Goal: Task Accomplishment & Management: Manage account settings

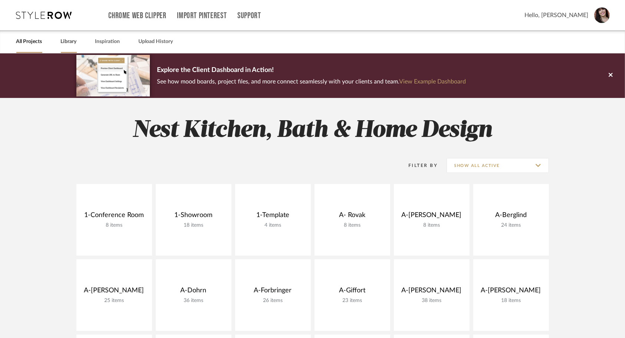
click at [72, 41] on link "Library" at bounding box center [69, 42] width 16 height 10
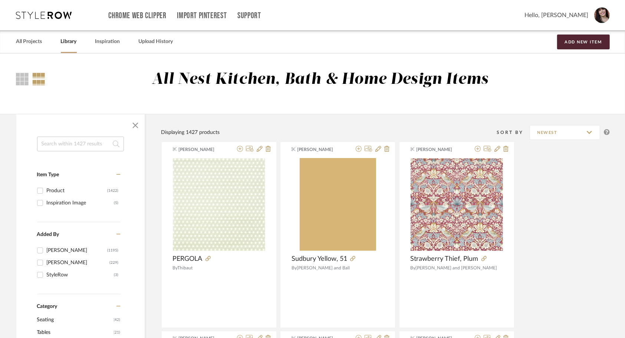
click at [85, 147] on input at bounding box center [80, 144] width 87 height 15
type input "kitchen faucet"
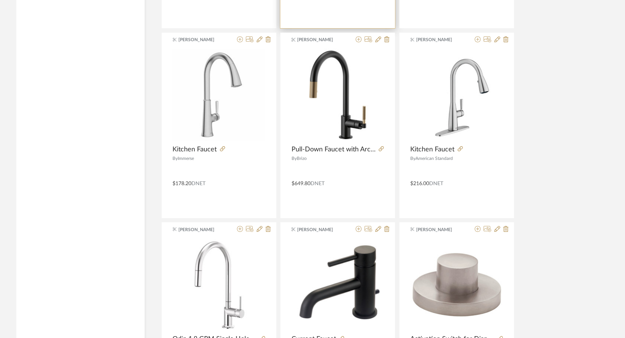
scroll to position [1855, 0]
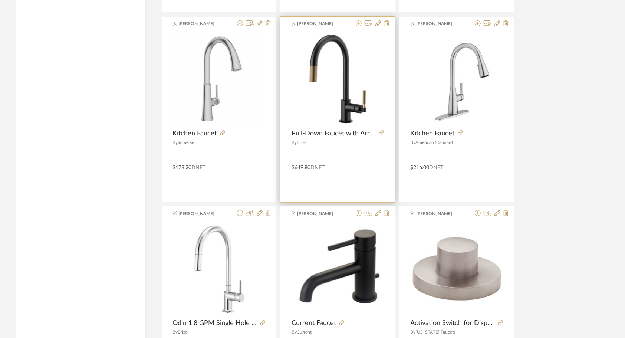
click at [358, 22] on icon at bounding box center [359, 23] width 6 height 6
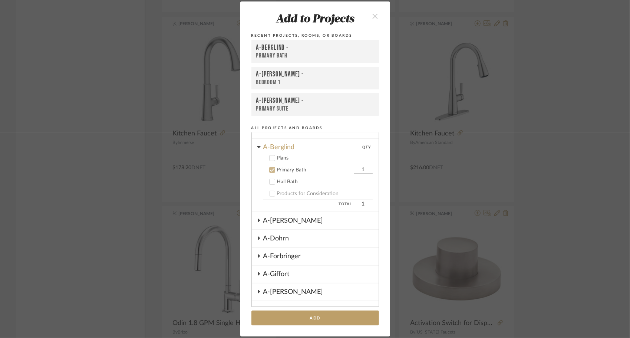
scroll to position [56, 0]
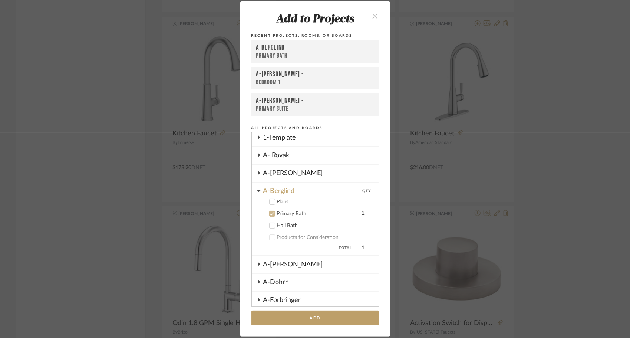
click at [270, 213] on icon at bounding box center [272, 213] width 5 height 5
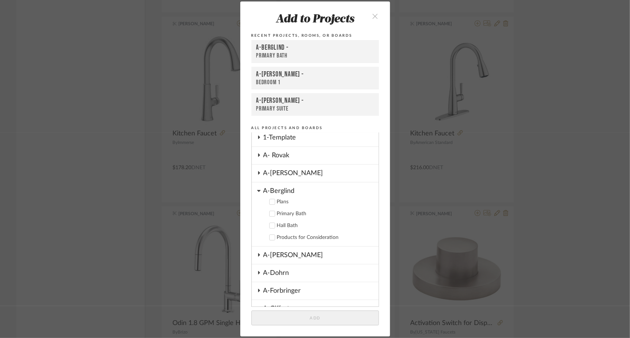
click at [257, 191] on icon at bounding box center [258, 191] width 3 height 2
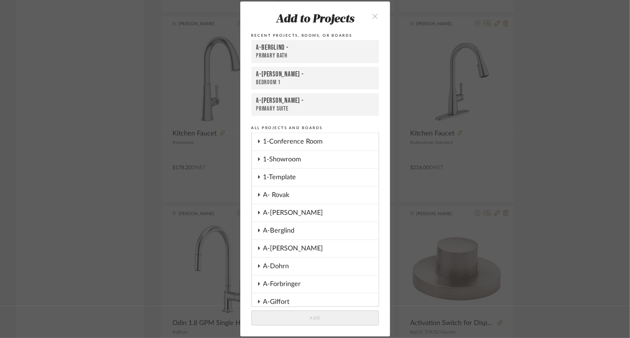
scroll to position [91, 0]
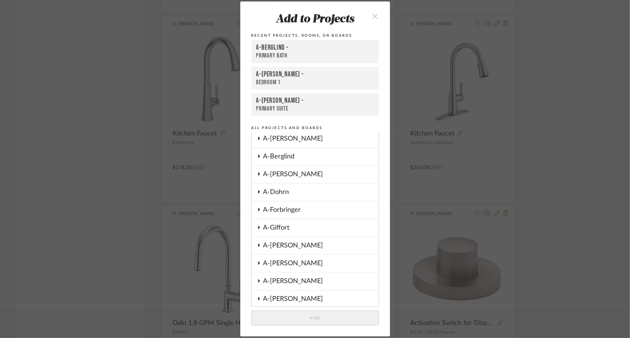
click at [258, 246] on icon at bounding box center [259, 244] width 2 height 3
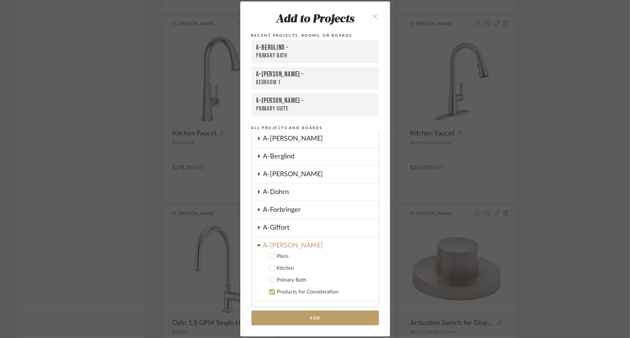
scroll to position [128, 0]
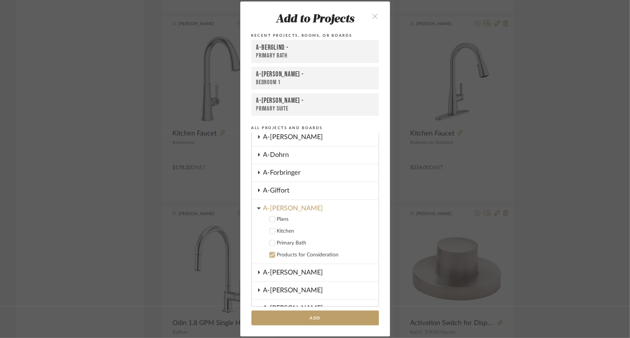
click at [271, 220] on icon at bounding box center [272, 219] width 5 height 5
click at [271, 230] on icon at bounding box center [272, 231] width 5 height 4
click at [271, 220] on icon at bounding box center [272, 219] width 5 height 5
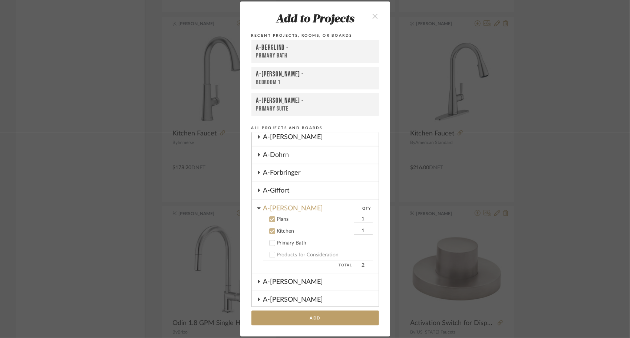
click at [302, 316] on button "Add" at bounding box center [316, 318] width 128 height 15
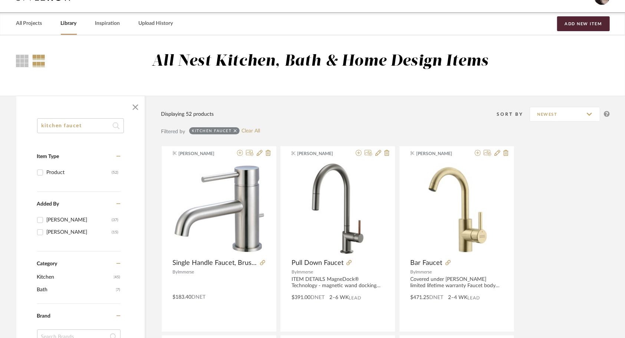
scroll to position [0, 0]
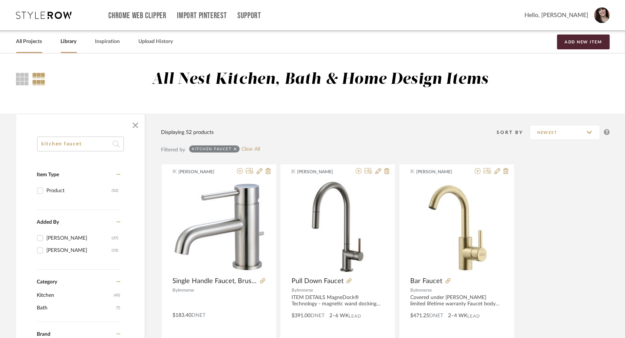
click at [36, 43] on link "All Projects" at bounding box center [29, 42] width 26 height 10
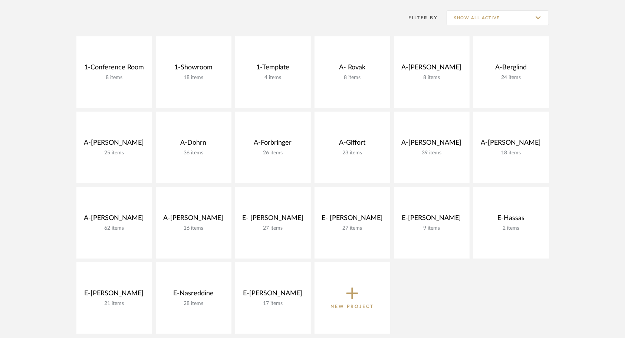
scroll to position [148, 0]
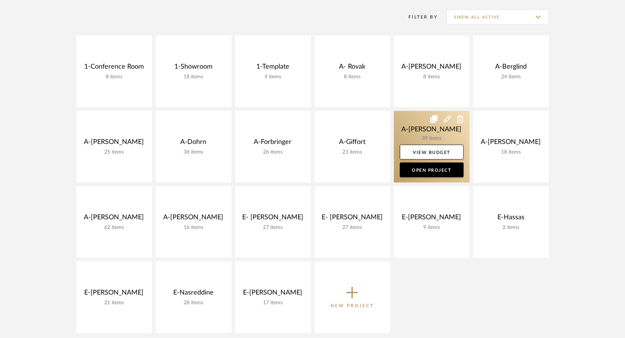
click at [412, 135] on link at bounding box center [432, 147] width 76 height 72
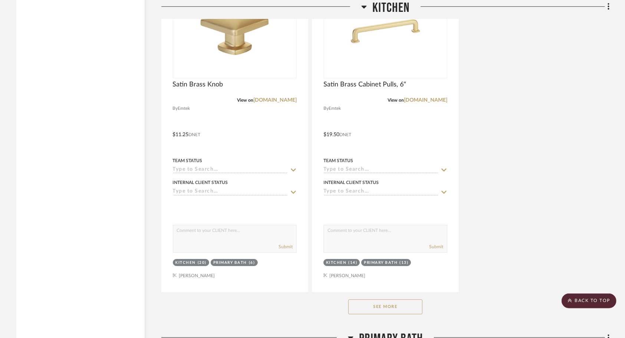
scroll to position [1608, 0]
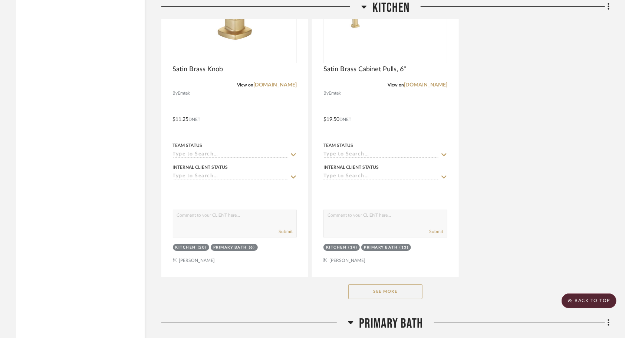
click at [377, 287] on button "See More" at bounding box center [385, 291] width 74 height 15
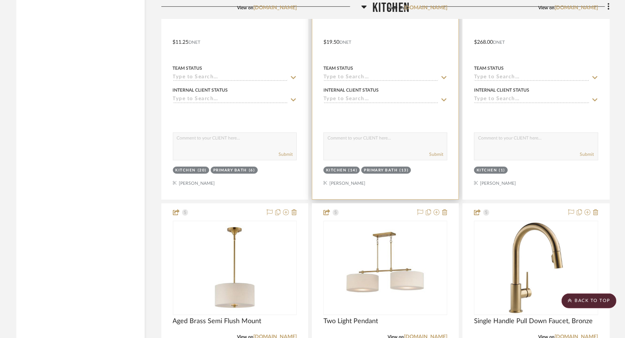
scroll to position [1757, 0]
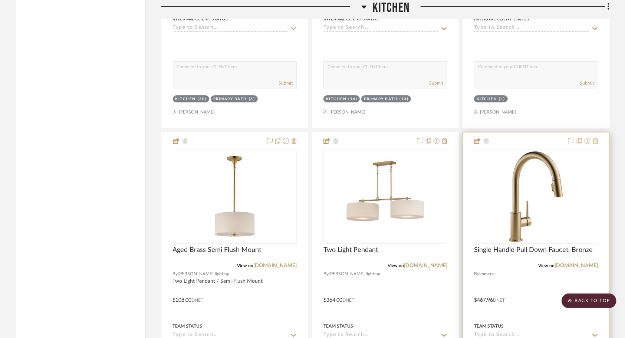
click at [596, 138] on icon at bounding box center [595, 141] width 5 height 6
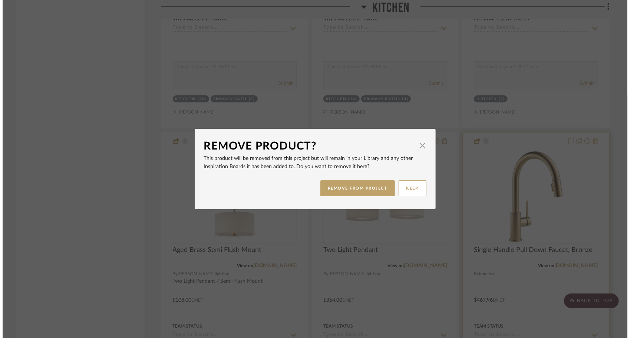
scroll to position [0, 0]
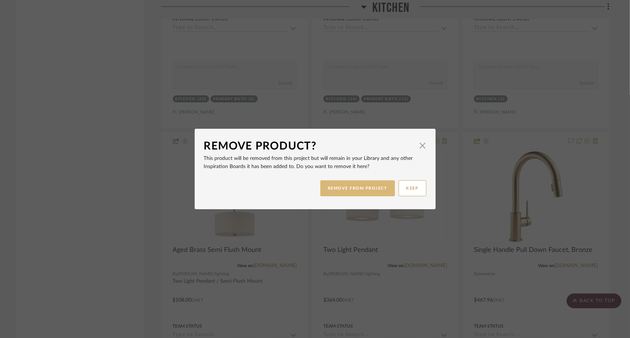
click at [365, 193] on button "REMOVE FROM PROJECT" at bounding box center [358, 188] width 75 height 16
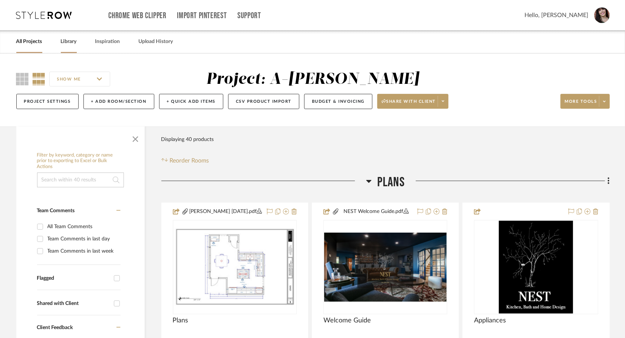
click at [65, 46] on link "Library" at bounding box center [69, 42] width 16 height 10
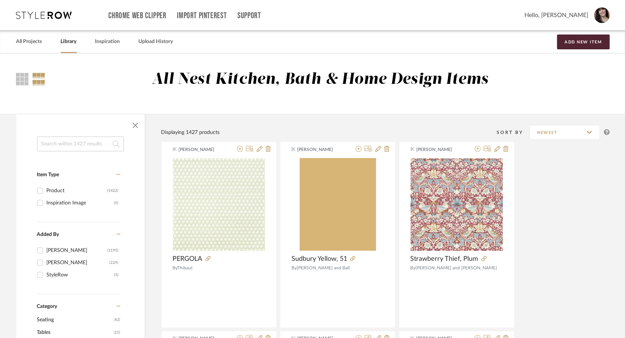
click at [84, 145] on input at bounding box center [80, 144] width 87 height 15
type input "iron ore"
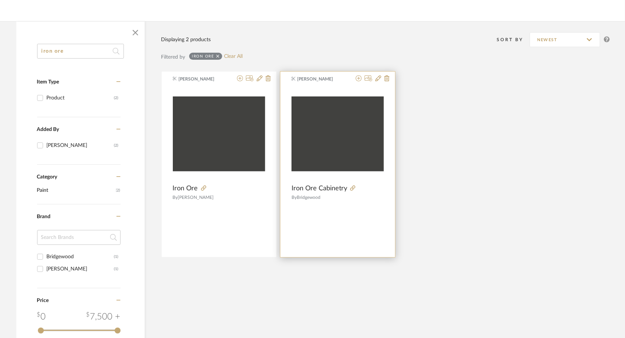
scroll to position [111, 0]
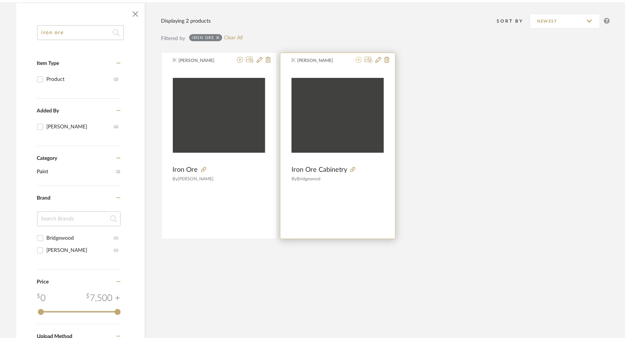
click at [359, 63] on fa-icon at bounding box center [359, 60] width 6 height 6
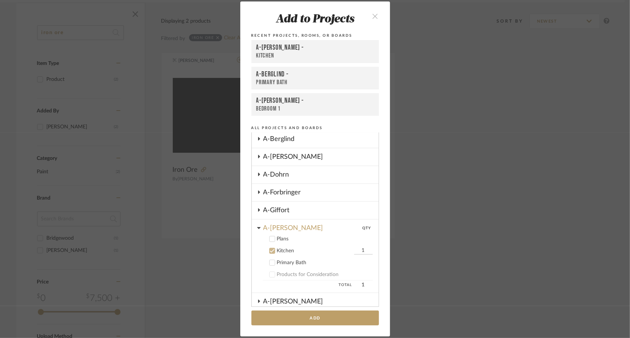
scroll to position [145, 0]
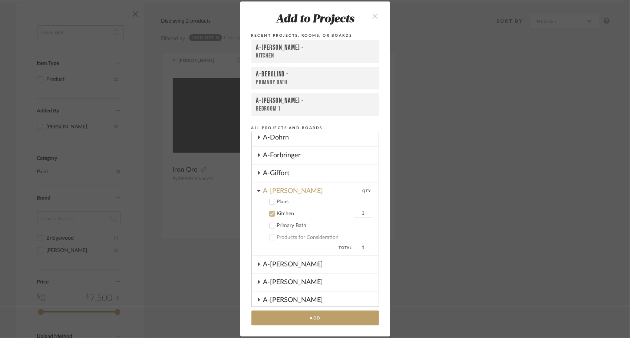
click at [270, 226] on icon at bounding box center [272, 225] width 5 height 5
click at [308, 318] on button "Add" at bounding box center [316, 318] width 128 height 15
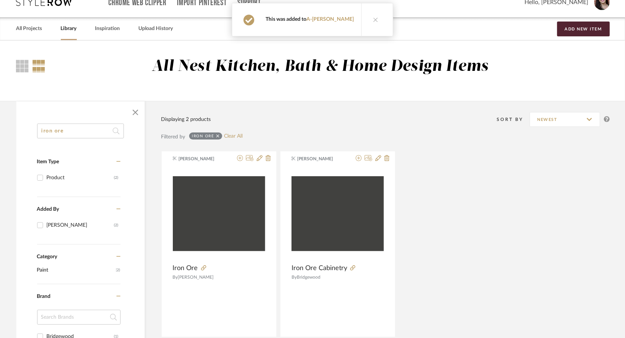
scroll to position [0, 0]
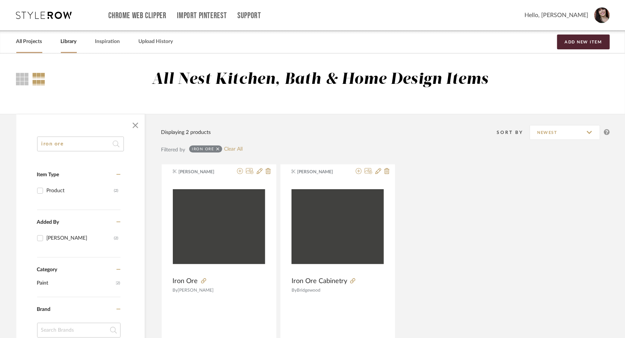
click at [26, 43] on link "All Projects" at bounding box center [29, 42] width 26 height 10
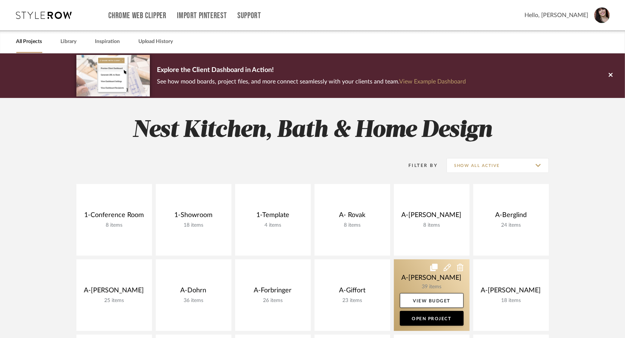
click at [422, 269] on link at bounding box center [432, 295] width 76 height 72
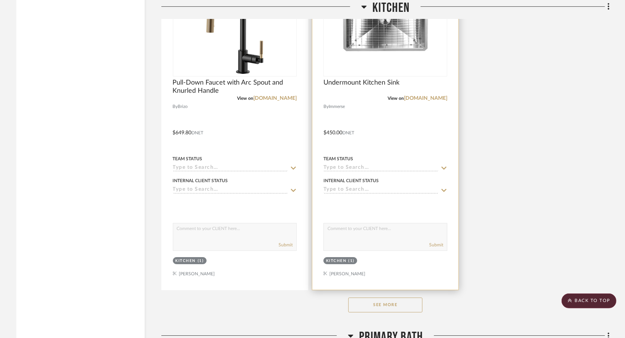
scroll to position [1596, 0]
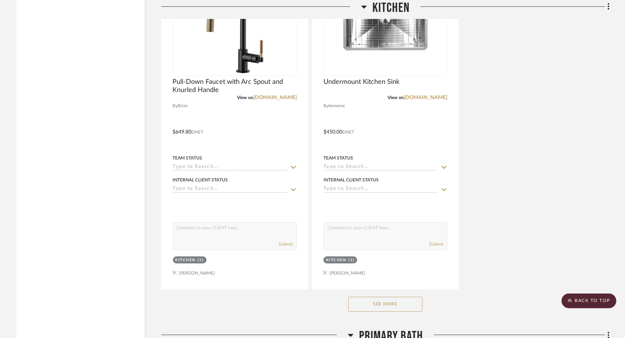
click at [363, 297] on button "See More" at bounding box center [385, 304] width 74 height 15
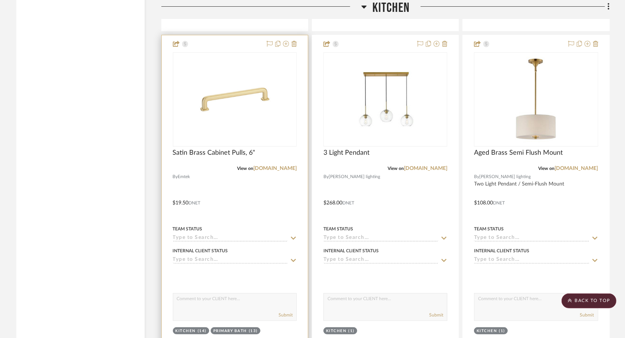
scroll to position [1855, 0]
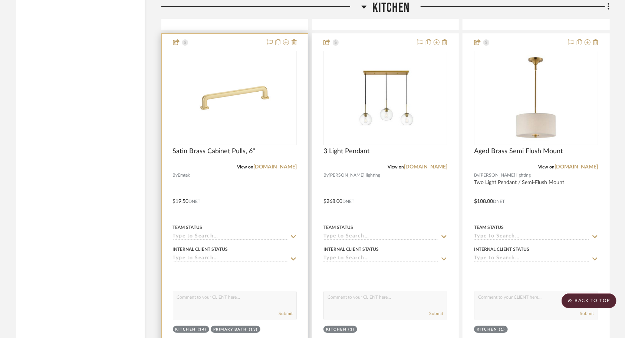
click at [257, 199] on div at bounding box center [235, 196] width 146 height 325
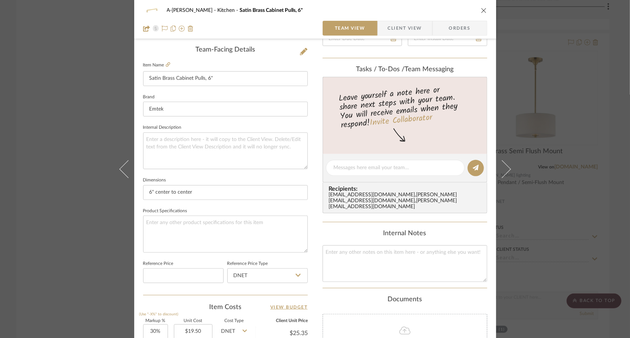
scroll to position [297, 0]
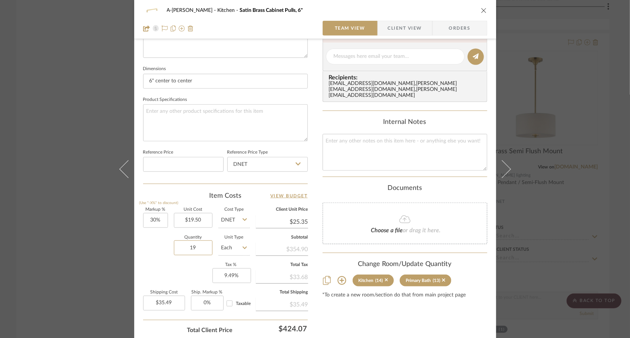
type input "19"
click at [157, 261] on div "Markup % (Use "-X%" to discount) 30% Unit Cost $19.50 Cost Type DNET Client Uni…" at bounding box center [225, 262] width 165 height 108
type input "$48.17"
type input "20"
click at [161, 249] on div "Quantity 20 Unit Type Each" at bounding box center [196, 249] width 107 height 26
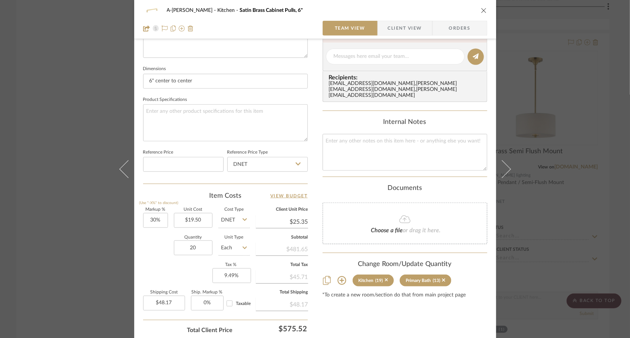
type input "$50.70"
click at [482, 12] on icon "close" at bounding box center [484, 10] width 6 height 6
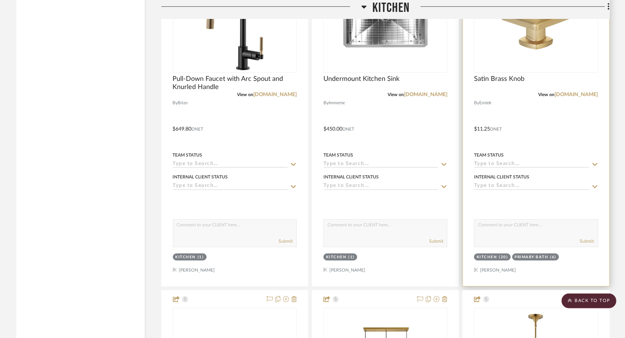
scroll to position [1559, 0]
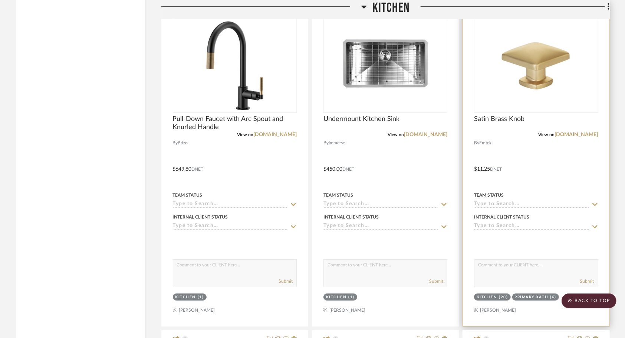
click at [524, 151] on div at bounding box center [536, 163] width 146 height 325
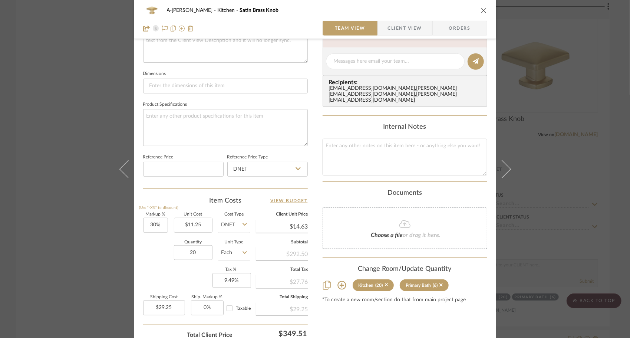
scroll to position [297, 0]
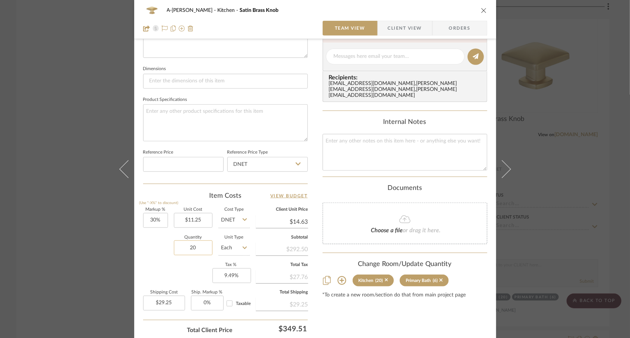
click at [196, 247] on input "20" at bounding box center [193, 247] width 39 height 15
type input "29"
click at [149, 261] on div "Markup % (Use "-X%" to discount) 30% Unit Cost $11.25 Cost Type DNET Client Uni…" at bounding box center [225, 262] width 165 height 108
type input "$42.41"
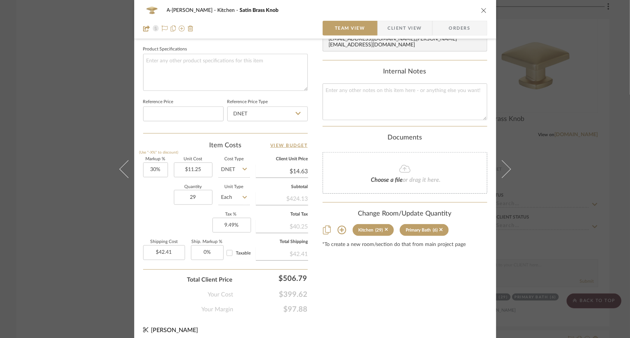
scroll to position [351, 0]
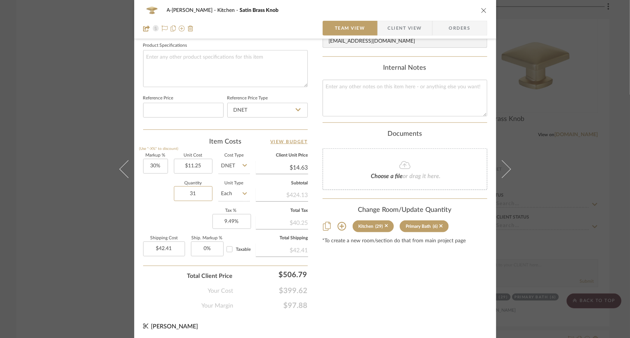
type input "31"
click at [400, 267] on div "Content here copies to Client View - confirm visibility there. Show in Client D…" at bounding box center [405, 4] width 165 height 611
type input "$45.34"
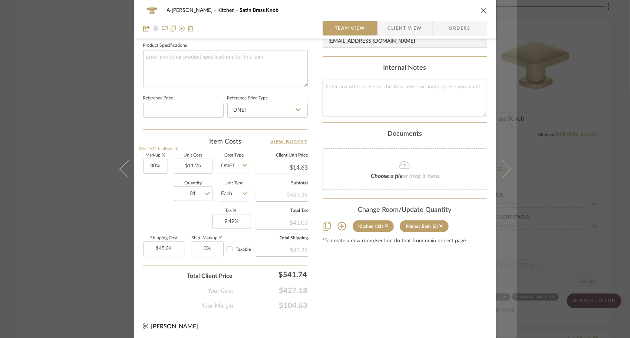
click at [503, 174] on button at bounding box center [507, 169] width 21 height 338
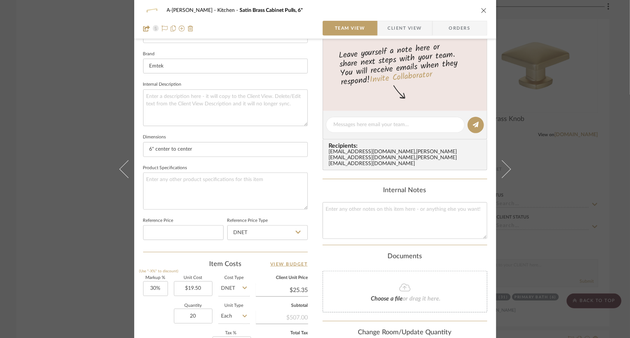
scroll to position [297, 0]
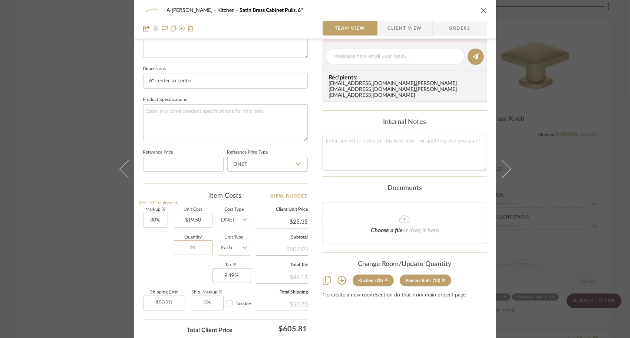
type input "24"
click at [427, 304] on div "Content here copies to Client View - confirm visibility there. Show in Client D…" at bounding box center [405, 59] width 165 height 611
type input "$60.84"
click at [482, 13] on icon "close" at bounding box center [484, 10] width 6 height 6
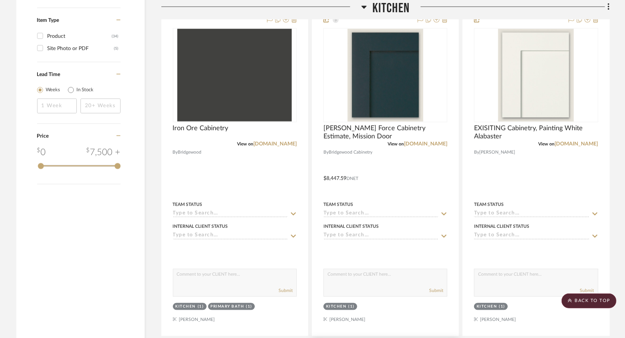
scroll to position [853, 0]
